Goal: Transaction & Acquisition: Book appointment/travel/reservation

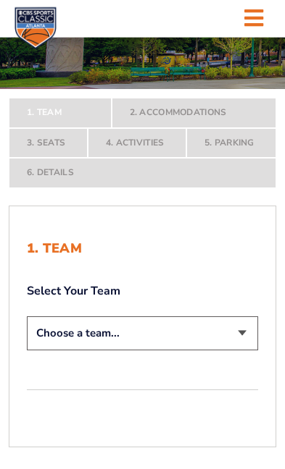
scroll to position [159, 0]
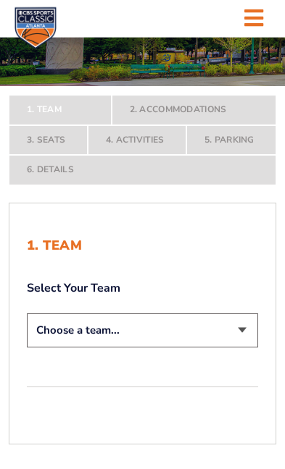
click at [249, 348] on select "Choose a team... [US_STATE] Wildcats [US_STATE] State Buckeyes [US_STATE] Tar H…" at bounding box center [142, 331] width 231 height 34
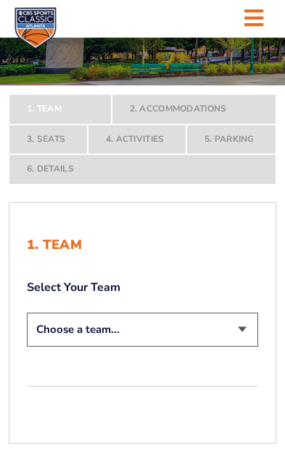
select select "12756"
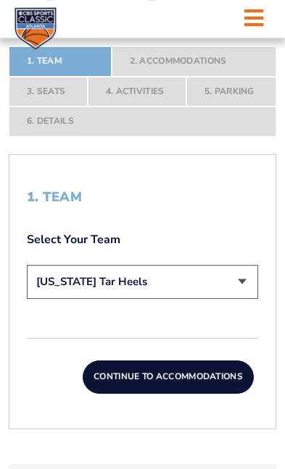
click at [204, 394] on button "Continue To Accommodations" at bounding box center [168, 377] width 171 height 33
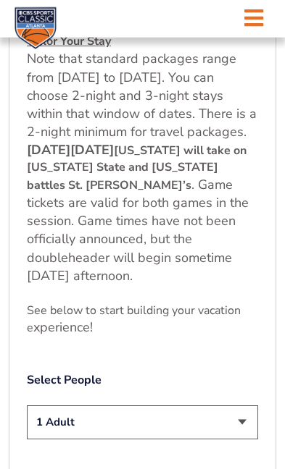
scroll to position [806, 0]
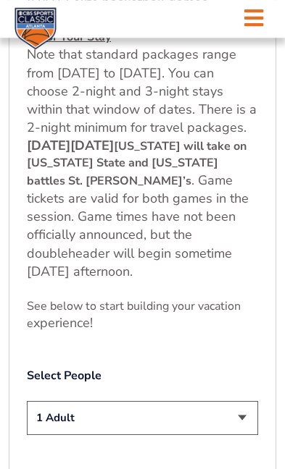
click at [253, 401] on select "1 Adult 2 Adults 3 Adults 4 Adults 2 Adults + 1 Child 2 Adults + 2 Children 2 A…" at bounding box center [142, 418] width 231 height 34
select select "2 Adults"
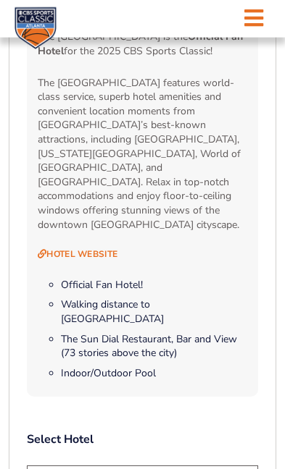
scroll to position [1496, 0]
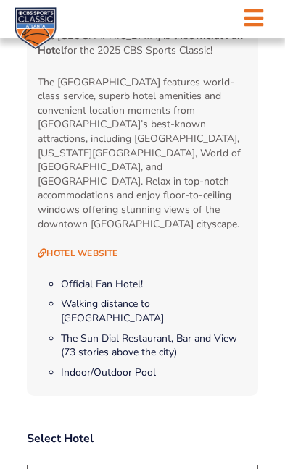
click at [218, 297] on li "Walking distance to [GEOGRAPHIC_DATA]" at bounding box center [154, 311] width 186 height 28
click at [196, 297] on li "Walking distance to [GEOGRAPHIC_DATA]" at bounding box center [154, 311] width 186 height 28
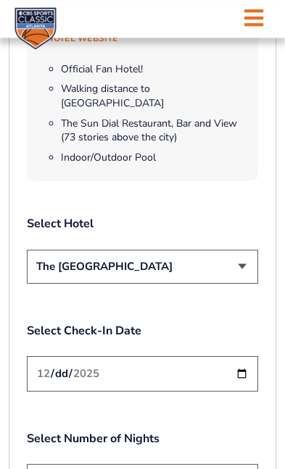
click at [251, 250] on select "The [GEOGRAPHIC_DATA]" at bounding box center [142, 267] width 231 height 34
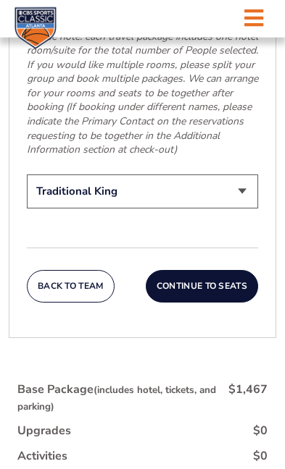
scroll to position [2667, 0]
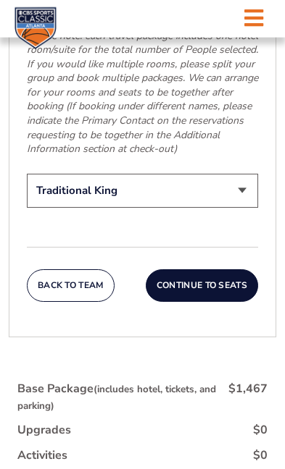
click at [249, 174] on select "Traditional King Traditional with 2 Queen Beds Upgrade (+$45 per night) Premium…" at bounding box center [142, 191] width 231 height 34
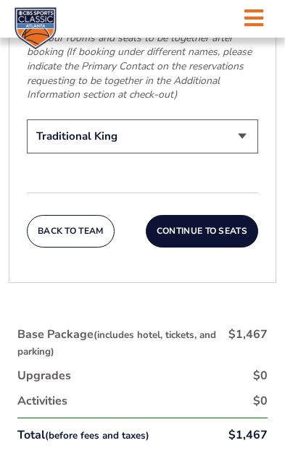
scroll to position [2721, 0]
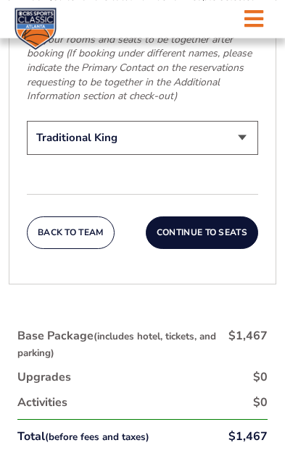
click at [230, 216] on button "Continue To Seats" at bounding box center [202, 232] width 112 height 33
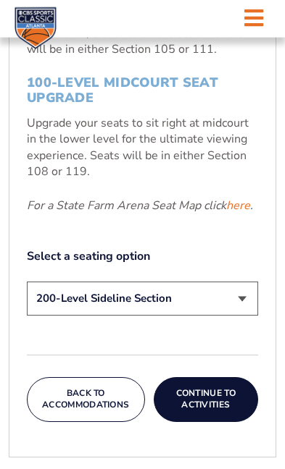
scroll to position [692, 0]
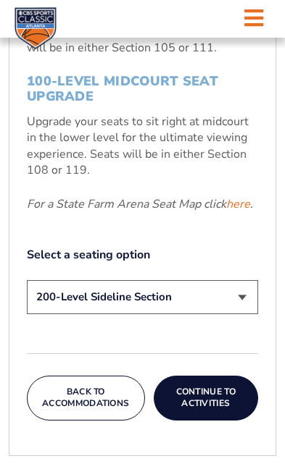
click at [124, 395] on button "Back To Accommodations" at bounding box center [86, 398] width 118 height 44
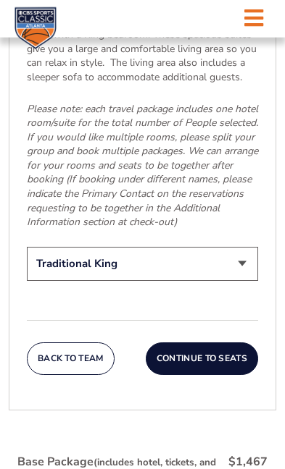
scroll to position [2595, 0]
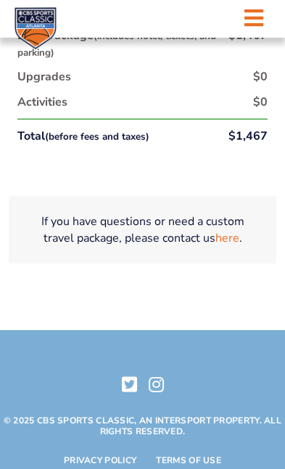
scroll to position [3026, 0]
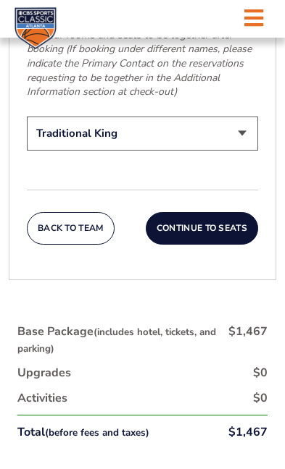
click at [225, 212] on button "Continue To Seats" at bounding box center [202, 228] width 112 height 33
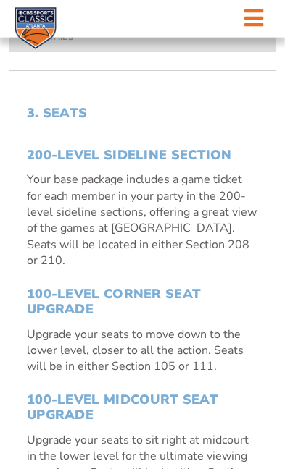
scroll to position [375, 0]
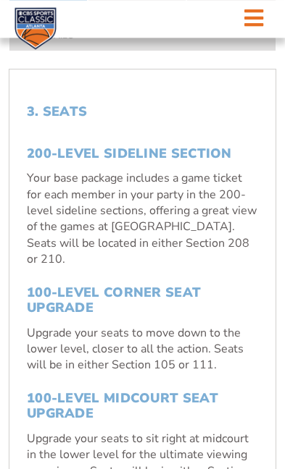
click at [99, 314] on h3 "100-Level Corner Seat Upgrade" at bounding box center [142, 300] width 231 height 31
click at [134, 308] on h3 "100-Level Corner Seat Upgrade" at bounding box center [142, 300] width 231 height 31
click at [131, 366] on p "Upgrade your seats to move down to the lower level, closer to all the action. S…" at bounding box center [142, 349] width 231 height 49
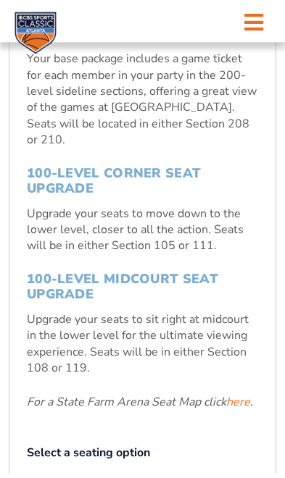
scroll to position [498, 0]
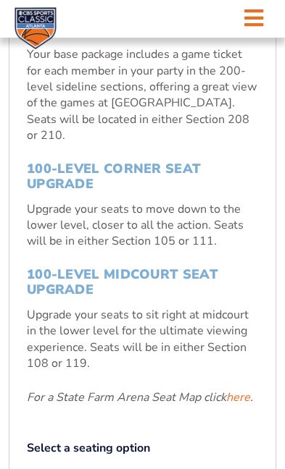
click at [247, 394] on link "here" at bounding box center [238, 398] width 24 height 16
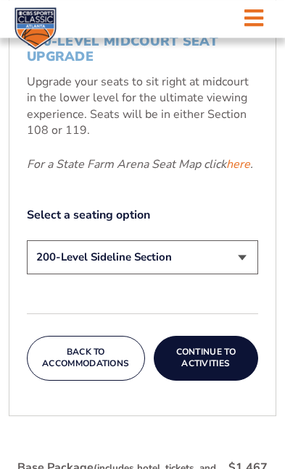
scroll to position [731, 0]
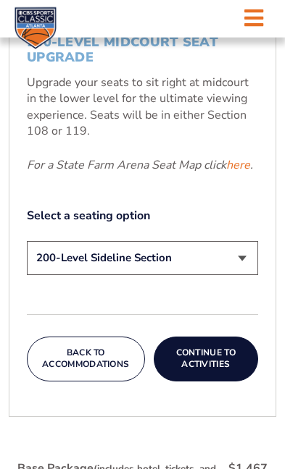
click at [232, 172] on link "here" at bounding box center [238, 165] width 24 height 16
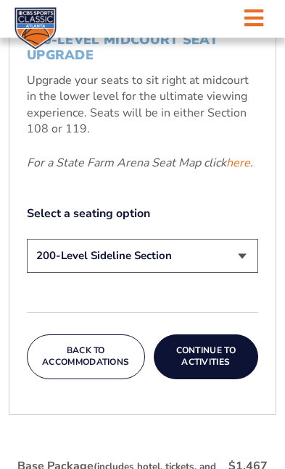
click at [239, 264] on select "200-Level Sideline Section 100-Level Corner Seat Upgrade (+$120 per person) 100…" at bounding box center [142, 256] width 231 height 34
select select "100-Level Corner Seat Upgrade"
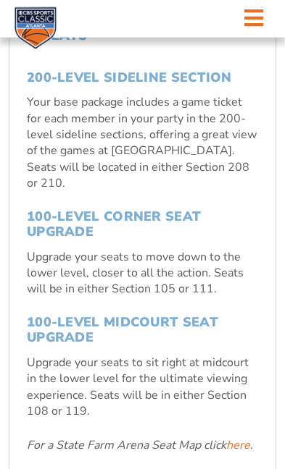
scroll to position [451, 0]
click at [243, 451] on link "here" at bounding box center [238, 446] width 24 height 16
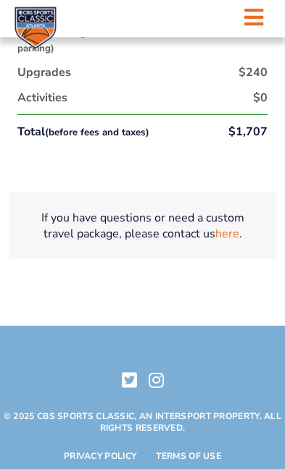
scroll to position [1167, 0]
